Goal: Information Seeking & Learning: Learn about a topic

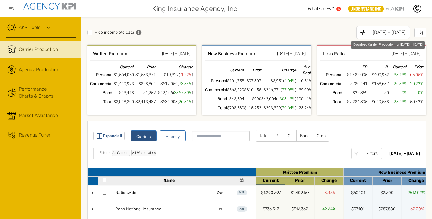
click at [420, 33] on icon "Download Carrier Production for Jan 2025 – Jul 2025" at bounding box center [421, 33] width 2 height 1
click at [304, 155] on div "Filters: All Carriers All Wholesalers Filters" at bounding box center [238, 154] width 290 height 12
click at [360, 33] on icon at bounding box center [363, 33] width 6 height 6
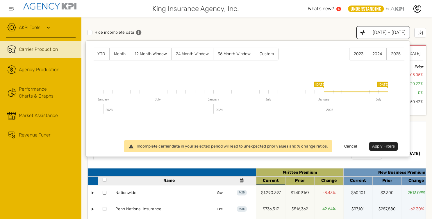
click at [158, 53] on label "12 Month Window" at bounding box center [150, 54] width 41 height 12
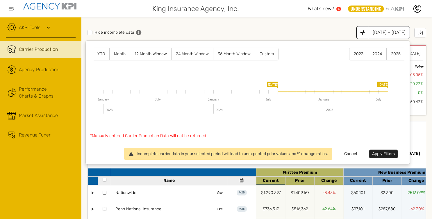
click at [379, 151] on button "Apply Filters" at bounding box center [383, 154] width 29 height 9
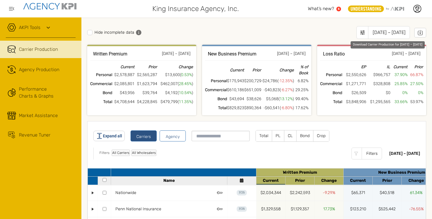
click at [420, 33] on icon "Download Carrier Production for Aug 2024 – Jul 2025" at bounding box center [421, 33] width 2 height 1
click at [241, 154] on div "Filters: All Carriers All Wholesalers Filters" at bounding box center [238, 154] width 290 height 12
click at [360, 34] on icon at bounding box center [363, 33] width 6 height 6
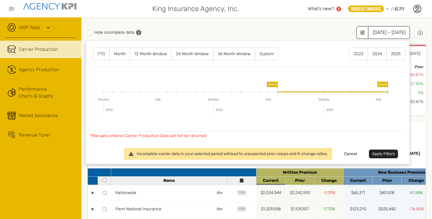
click at [377, 52] on label "2024" at bounding box center [377, 54] width 18 height 12
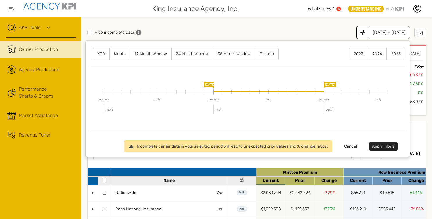
click at [377, 146] on button "Apply Filters" at bounding box center [383, 146] width 29 height 9
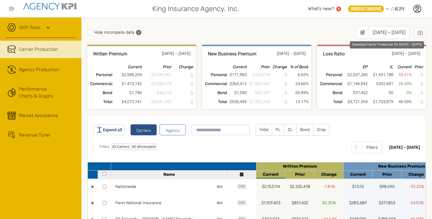
click at [418, 32] on icon "Download Carrier Production for Jan 2024 – Dec 2024" at bounding box center [421, 33] width 6 height 6
click at [42, 70] on div "Agency Production" at bounding box center [39, 69] width 40 height 7
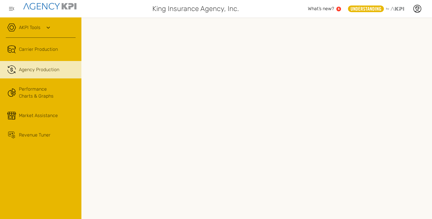
click at [34, 97] on link "Performance Charts & Graphs" at bounding box center [40, 92] width 81 height 23
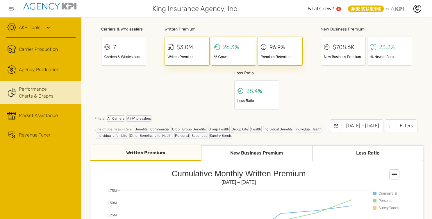
click at [357, 125] on div "[DATE] – [DATE]" at bounding box center [363, 126] width 42 height 13
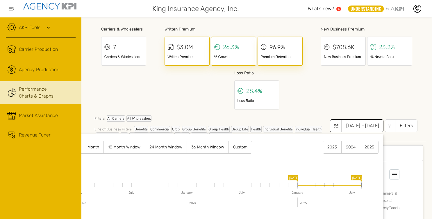
click at [372, 100] on div "Carriers & Wholesalers 7 Carriers & Wholesalers Written Premium $3.0M Written P…" at bounding box center [256, 67] width 339 height 88
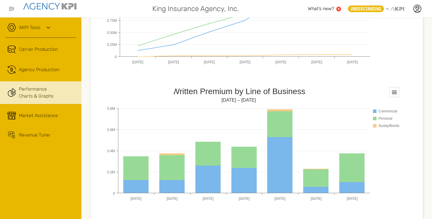
scroll to position [212, 0]
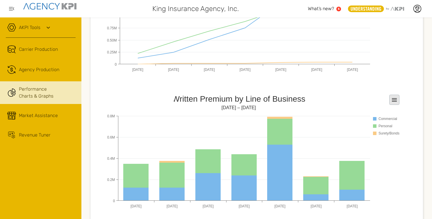
click at [395, 100] on rect at bounding box center [395, 100] width 10 height 10
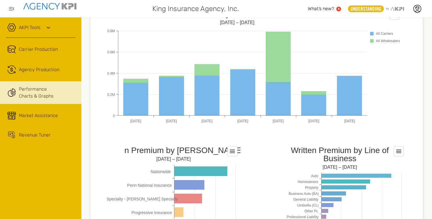
scroll to position [441, 0]
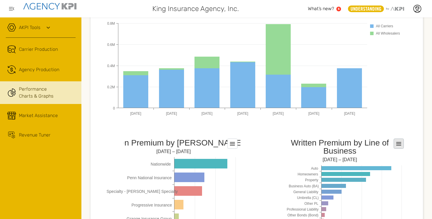
click at [235, 145] on icon at bounding box center [232, 143] width 5 height 3
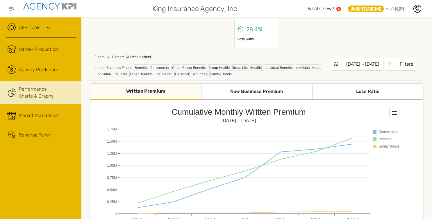
scroll to position [53, 0]
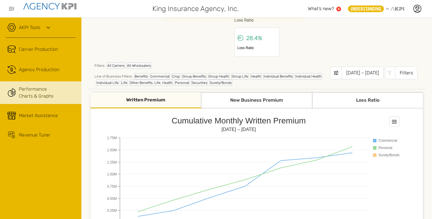
click at [334, 72] on icon at bounding box center [336, 73] width 4 height 4
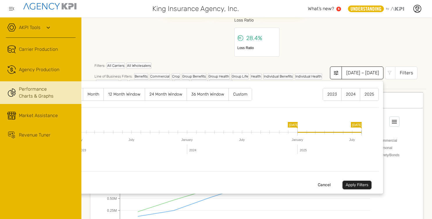
click at [130, 93] on label "12 Month Window" at bounding box center [124, 94] width 41 height 12
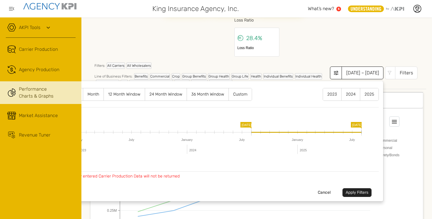
click at [351, 189] on button "Apply Filters" at bounding box center [357, 193] width 29 height 9
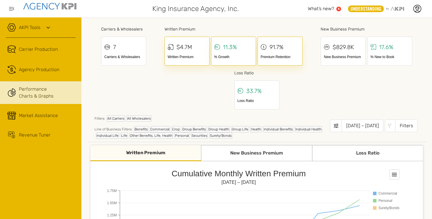
click at [40, 134] on div "Revenue Tuner" at bounding box center [35, 135] width 32 height 7
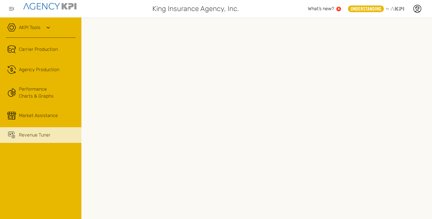
click at [38, 113] on div "Market Assistance" at bounding box center [38, 115] width 39 height 7
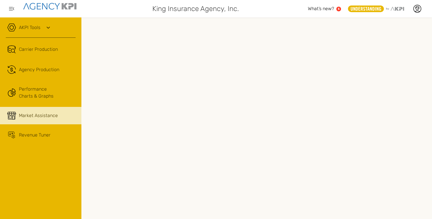
click at [43, 89] on link "Performance Charts & Graphs" at bounding box center [40, 92] width 81 height 23
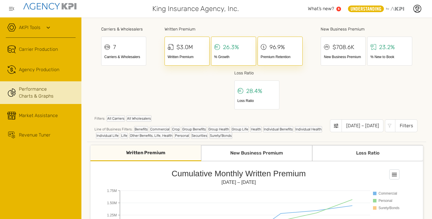
click at [333, 126] on icon at bounding box center [336, 126] width 6 height 6
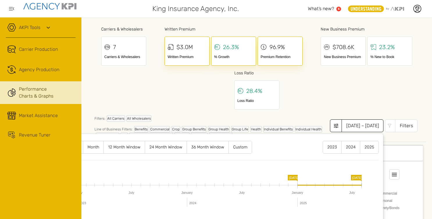
click at [133, 148] on label "12 Month Window" at bounding box center [124, 147] width 41 height 12
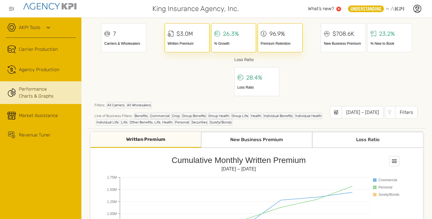
scroll to position [13, 0]
click at [330, 113] on button "[DATE] – [DATE]" at bounding box center [357, 113] width 54 height 13
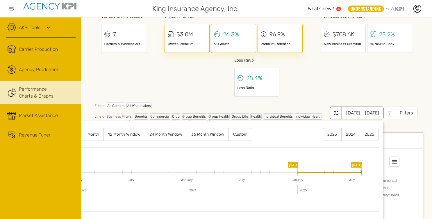
click at [127, 132] on label "12 Month Window" at bounding box center [124, 135] width 41 height 12
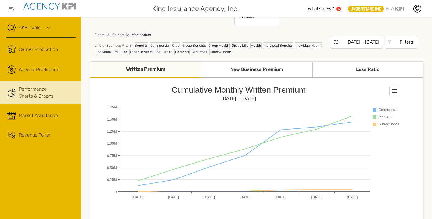
scroll to position [84, 0]
click at [333, 43] on icon at bounding box center [336, 42] width 6 height 6
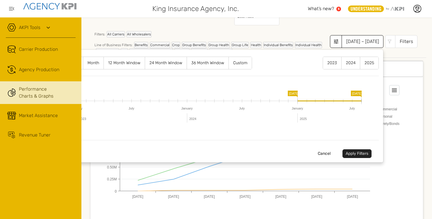
click at [132, 62] on label "12 Month Window" at bounding box center [124, 63] width 41 height 12
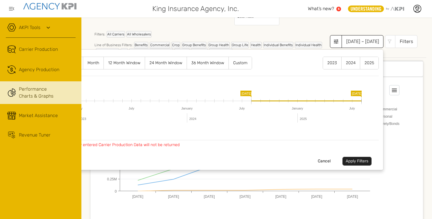
click at [349, 161] on button "Apply Filters" at bounding box center [357, 161] width 29 height 9
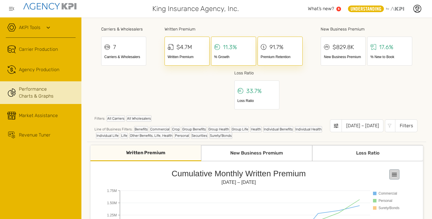
click at [396, 172] on rect at bounding box center [395, 175] width 10 height 10
click at [46, 69] on div "Agency Production" at bounding box center [39, 69] width 40 height 7
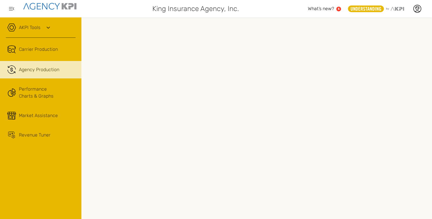
click at [47, 50] on link "Carrier Production" at bounding box center [40, 49] width 81 height 17
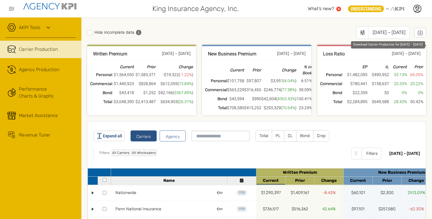
click at [418, 30] on icon "Download Carrier Production for Jan 2025 – Jul 2025" at bounding box center [421, 33] width 6 height 6
click at [415, 132] on div "Expand all Carriers Agency Total PL [PERSON_NAME] Crop Filters: All Carriers Al…" at bounding box center [256, 144] width 327 height 29
click at [361, 32] on icon at bounding box center [363, 33] width 4 height 4
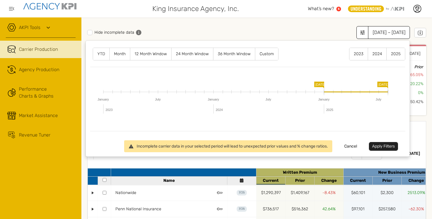
click at [154, 52] on label "12 Month Window" at bounding box center [150, 54] width 41 height 12
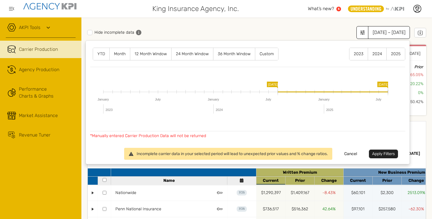
click at [376, 152] on button "Apply Filters" at bounding box center [383, 154] width 29 height 9
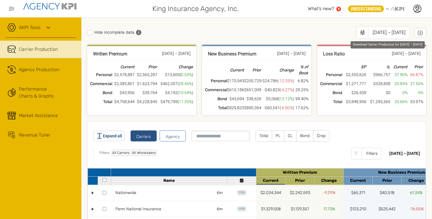
click at [418, 32] on icon "Download Carrier Production for Aug 2024 – Jul 2025" at bounding box center [421, 33] width 6 height 6
